Goal: Task Accomplishment & Management: Use online tool/utility

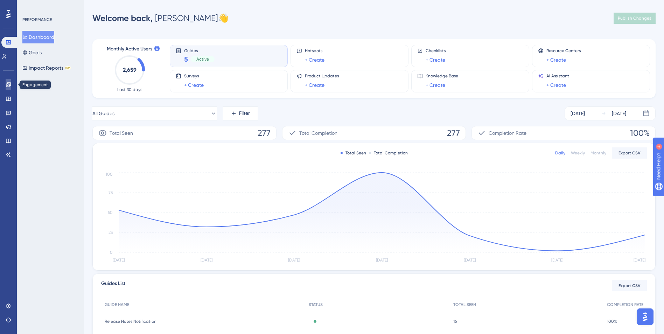
click at [9, 85] on icon at bounding box center [8, 84] width 5 height 5
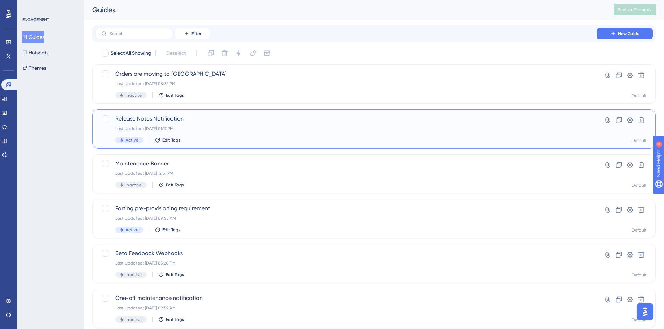
click at [222, 128] on div "Last Updated: [DATE] 01:17 PM" at bounding box center [346, 129] width 462 height 6
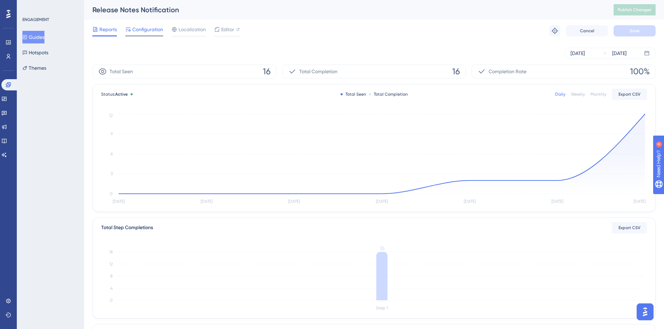
click at [148, 28] on span "Configuration" at bounding box center [147, 29] width 31 height 8
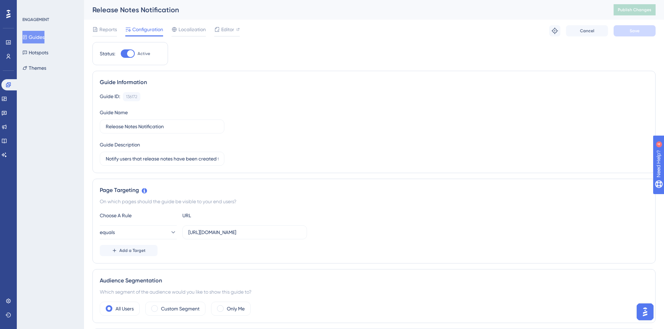
click at [426, 13] on div "Release Notes Notification" at bounding box center [344, 10] width 504 height 10
